Goal: Transaction & Acquisition: Book appointment/travel/reservation

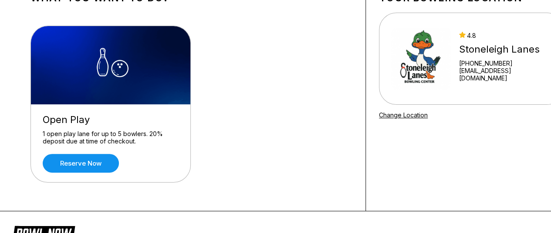
scroll to position [72, 0]
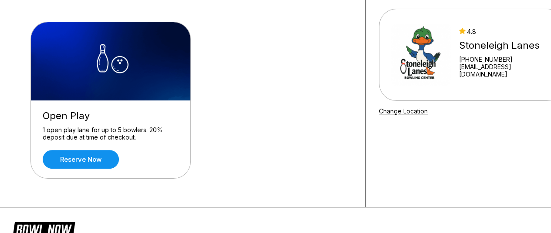
click at [88, 159] on link "Reserve now" at bounding box center [81, 159] width 76 height 19
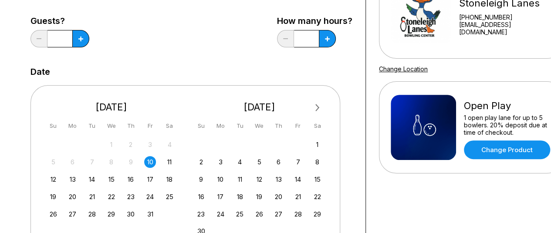
scroll to position [117, 0]
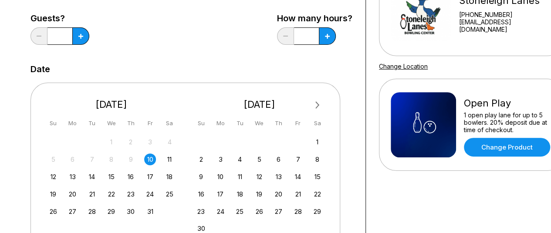
click at [78, 30] on button at bounding box center [80, 35] width 17 height 17
type input "*"
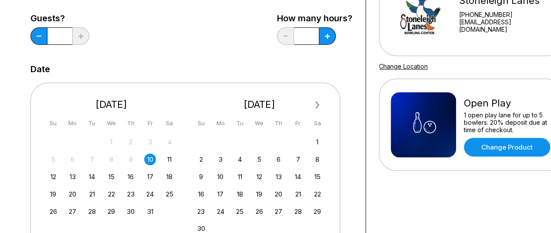
click at [329, 36] on icon at bounding box center [327, 36] width 5 height 5
type input "***"
click at [169, 159] on div "11" at bounding box center [170, 160] width 12 height 12
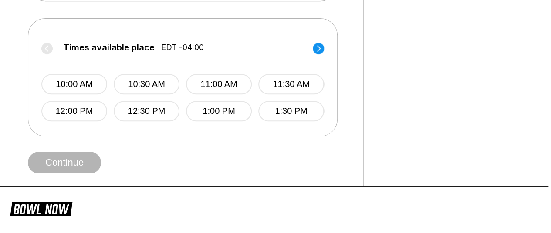
scroll to position [365, 1]
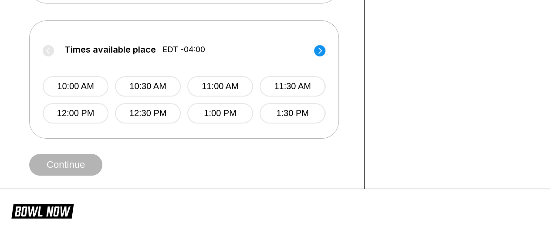
click at [223, 111] on button "1:00 PM" at bounding box center [220, 113] width 66 height 20
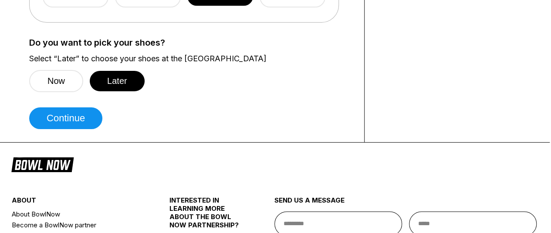
scroll to position [481, 1]
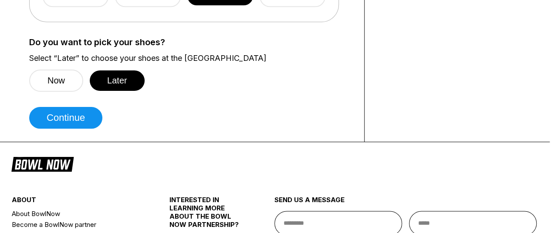
click at [47, 114] on button "Continue" at bounding box center [65, 118] width 73 height 22
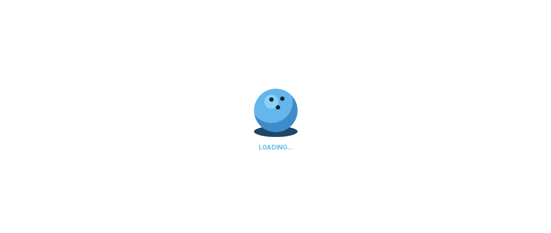
select select "**"
